Goal: Navigation & Orientation: Find specific page/section

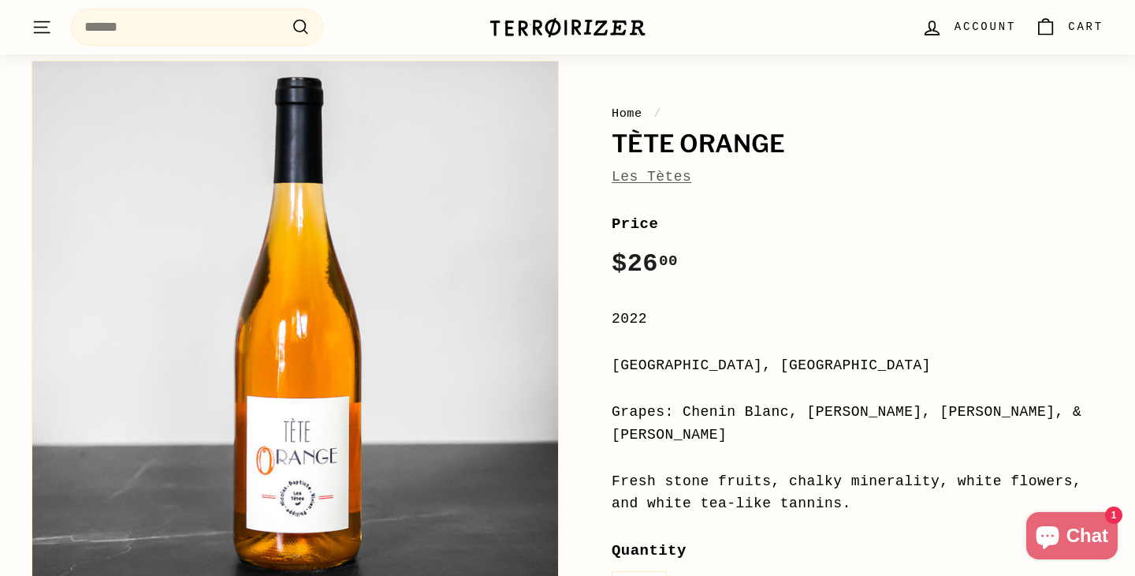
scroll to position [141, 0]
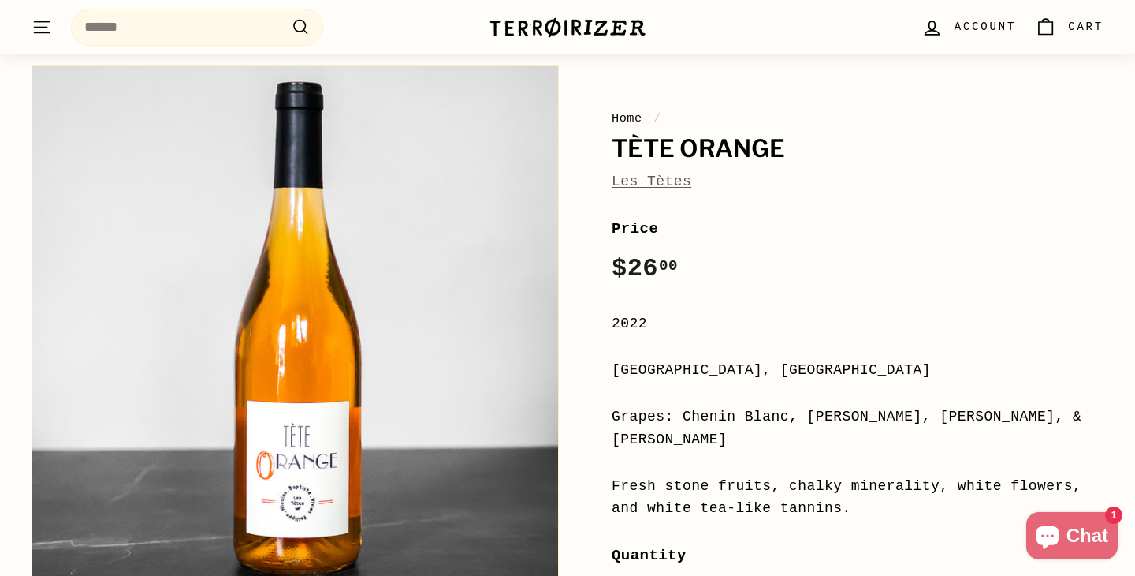
click at [661, 166] on div "Home / Tète Orange Les Tètes" at bounding box center [858, 151] width 492 height 84
click at [661, 172] on span "Les Tètes" at bounding box center [652, 181] width 80 height 23
click at [661, 178] on link "Les Tètes" at bounding box center [652, 181] width 80 height 16
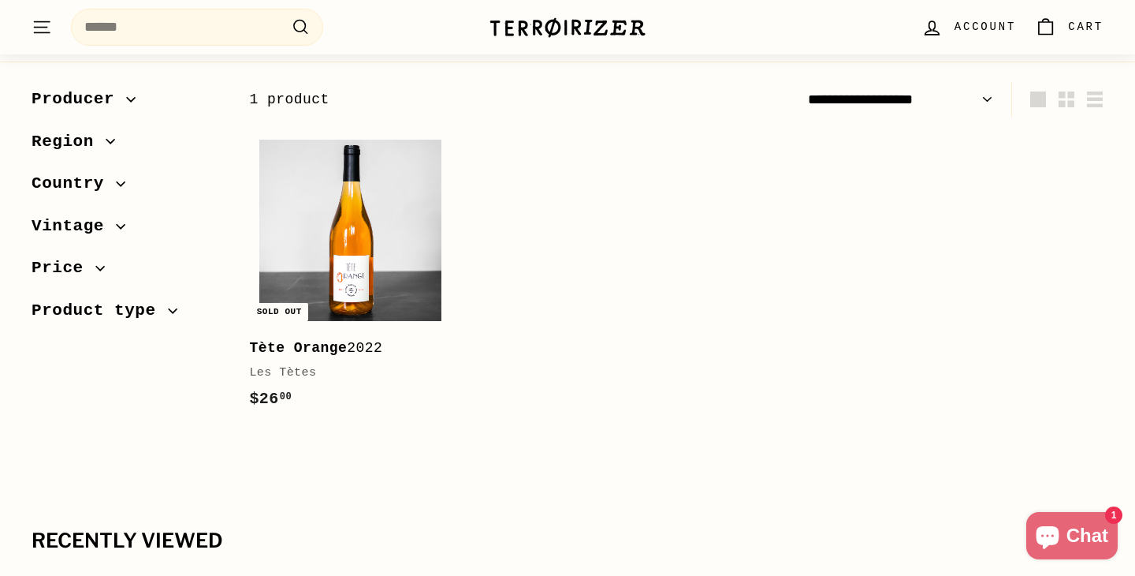
scroll to position [220, 0]
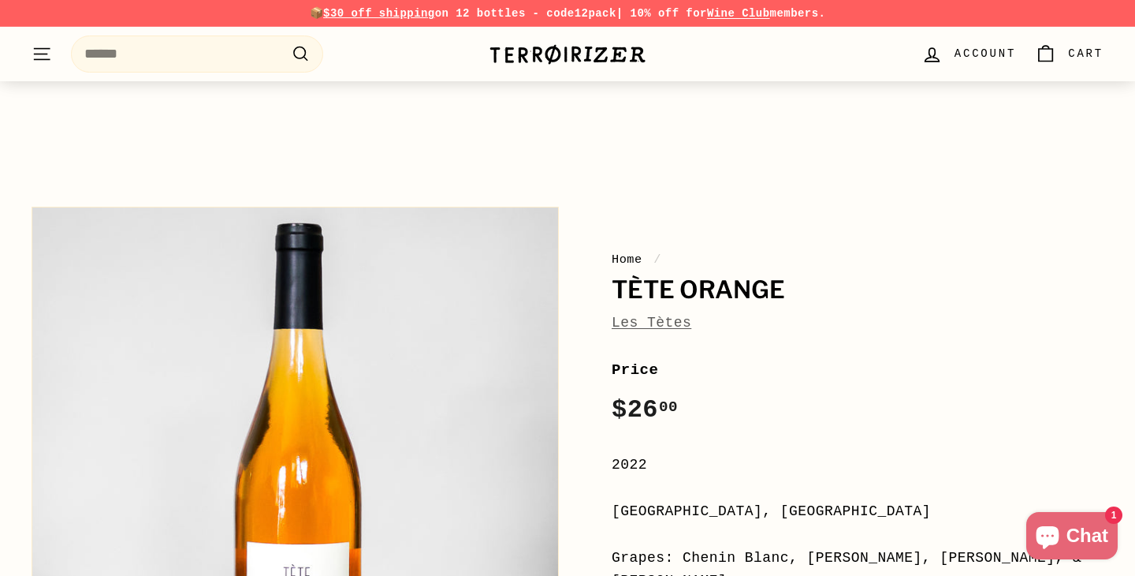
scroll to position [246, 0]
